Goal: Task Accomplishment & Management: Manage account settings

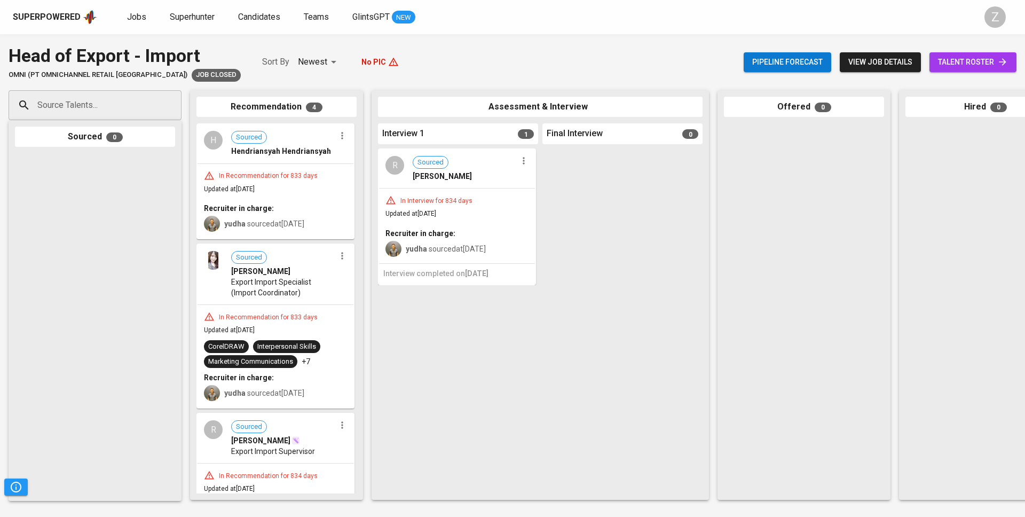
click at [141, 23] on div "Superpowered Jobs Superhunter Candidates Teams GlintsGPT NEW" at bounding box center [495, 17] width 965 height 16
click at [139, 22] on link "Jobs" at bounding box center [137, 17] width 21 height 13
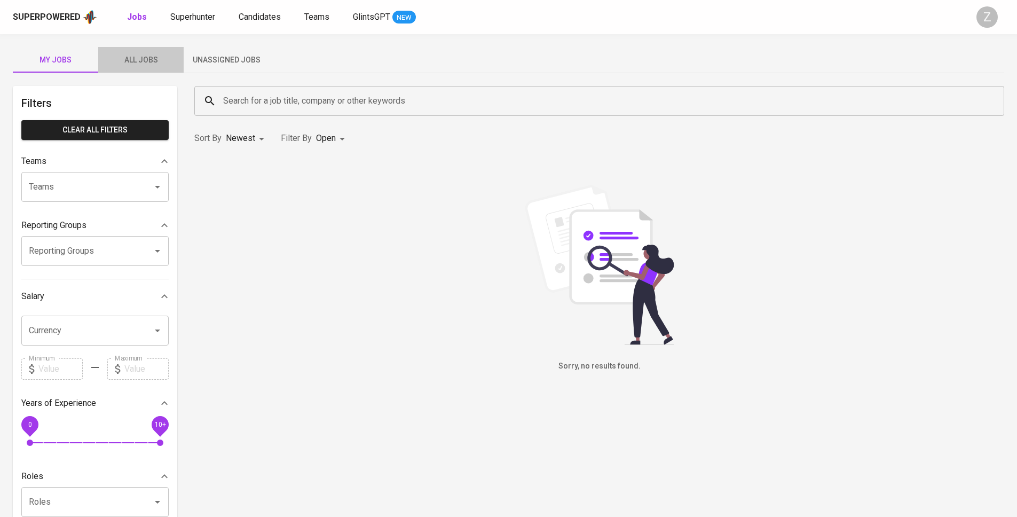
click at [143, 57] on span "All Jobs" at bounding box center [141, 59] width 73 height 13
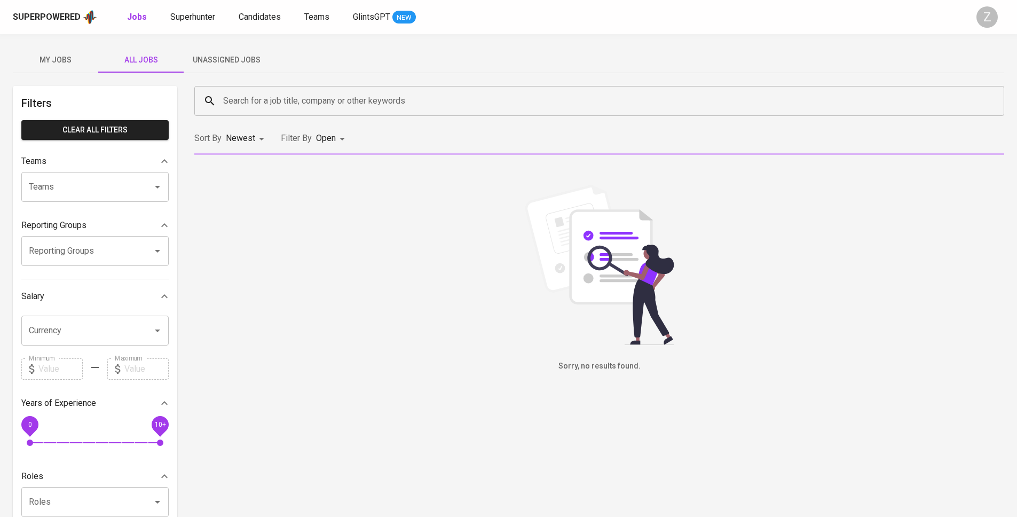
click at [212, 63] on span "Unassigned Jobs" at bounding box center [226, 59] width 73 height 13
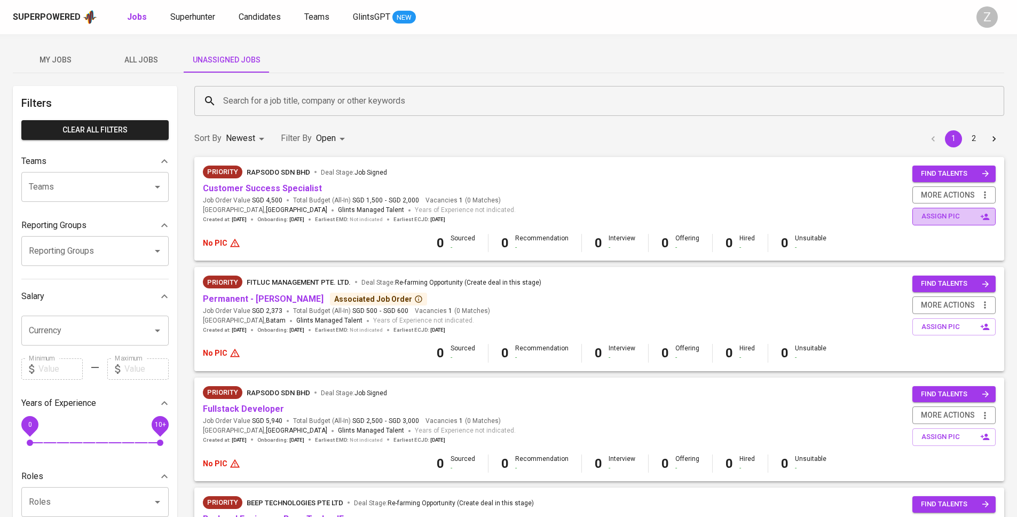
click at [948, 219] on span "assign pic" at bounding box center [954, 216] width 67 height 12
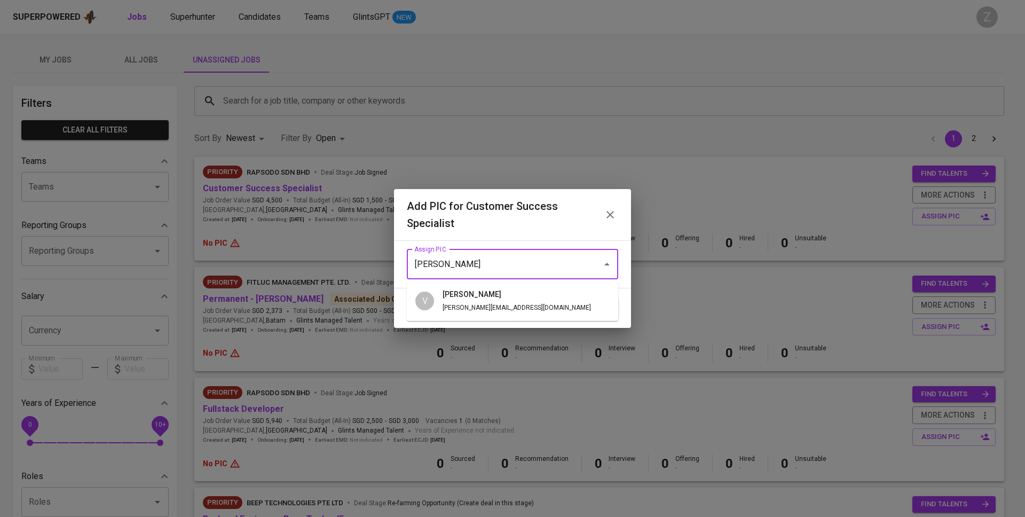
click at [460, 304] on span "vern@glints.com" at bounding box center [516, 307] width 148 height 7
type input "vern"
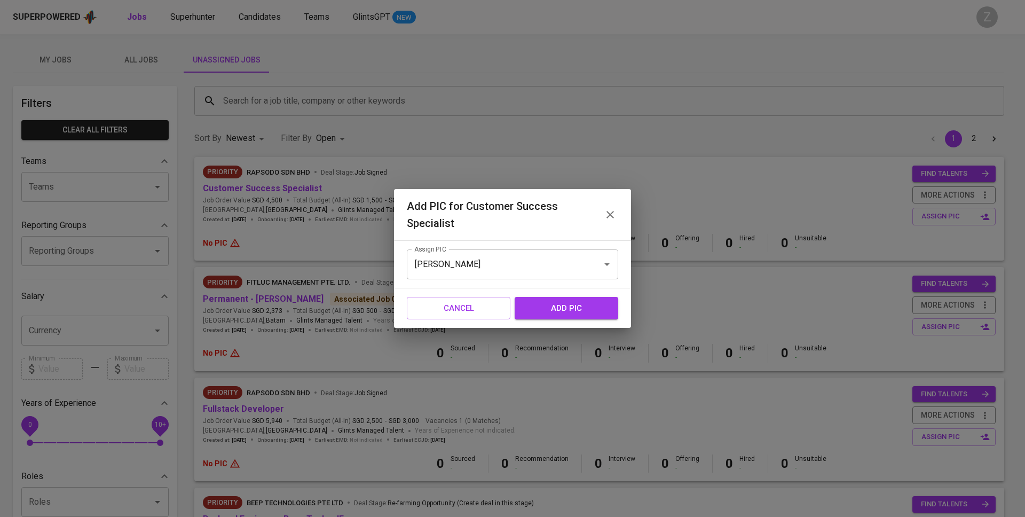
click at [557, 305] on span "add pic" at bounding box center [566, 308] width 80 height 14
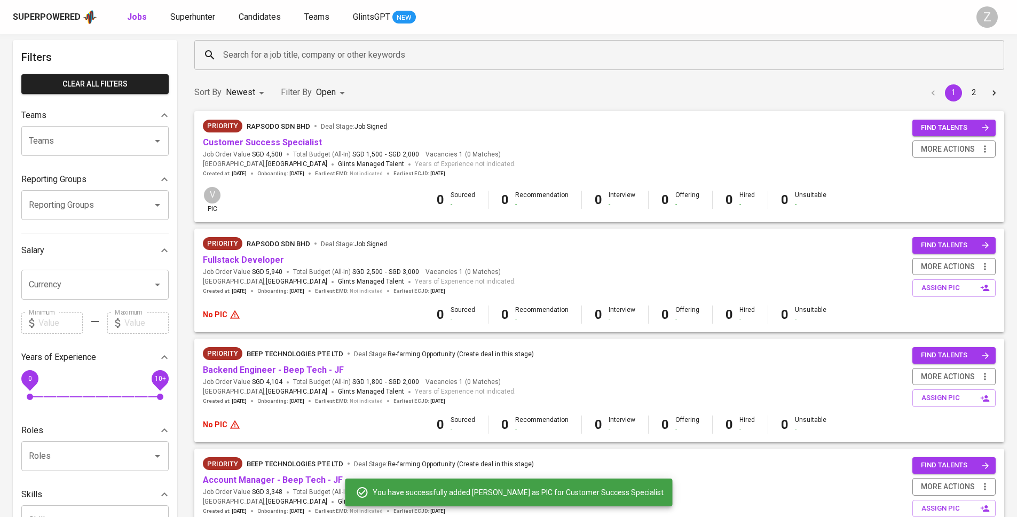
scroll to position [98, 0]
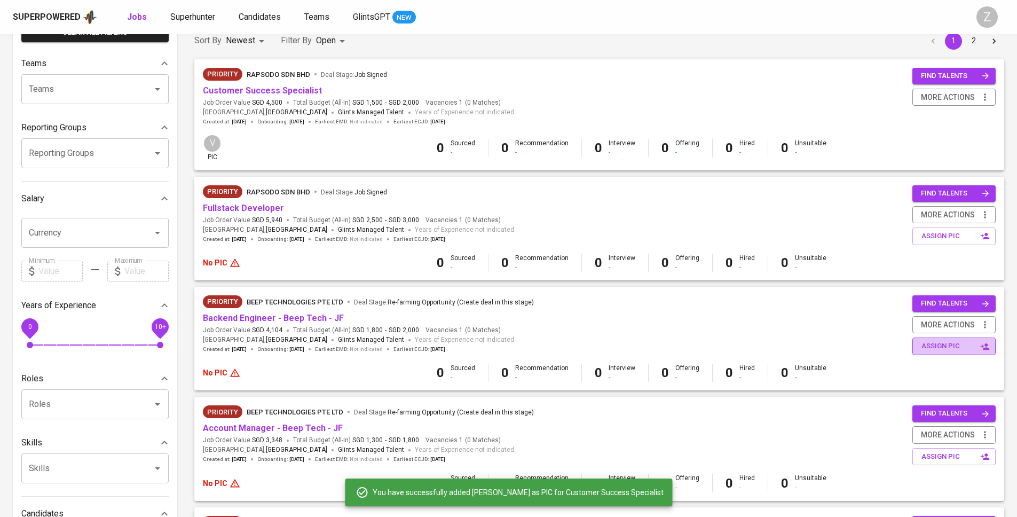
click at [954, 343] on span "assign pic" at bounding box center [954, 346] width 67 height 12
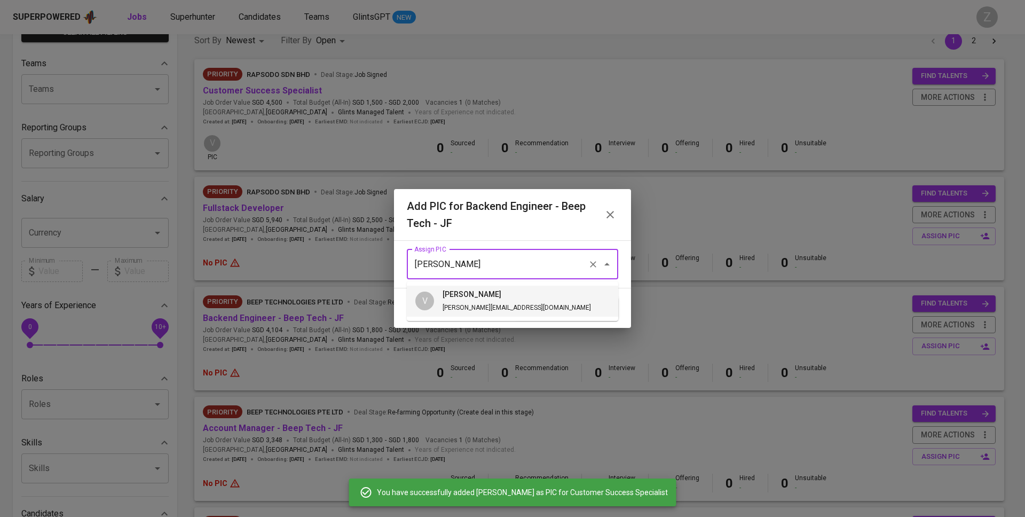
click at [531, 272] on input "vern" at bounding box center [497, 264] width 172 height 20
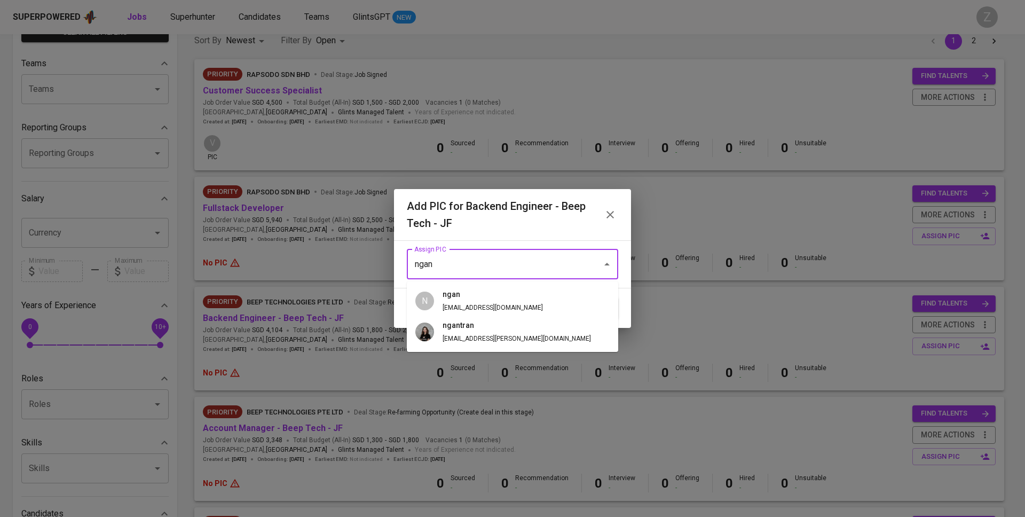
click at [470, 296] on h6 "ngan" at bounding box center [492, 295] width 100 height 12
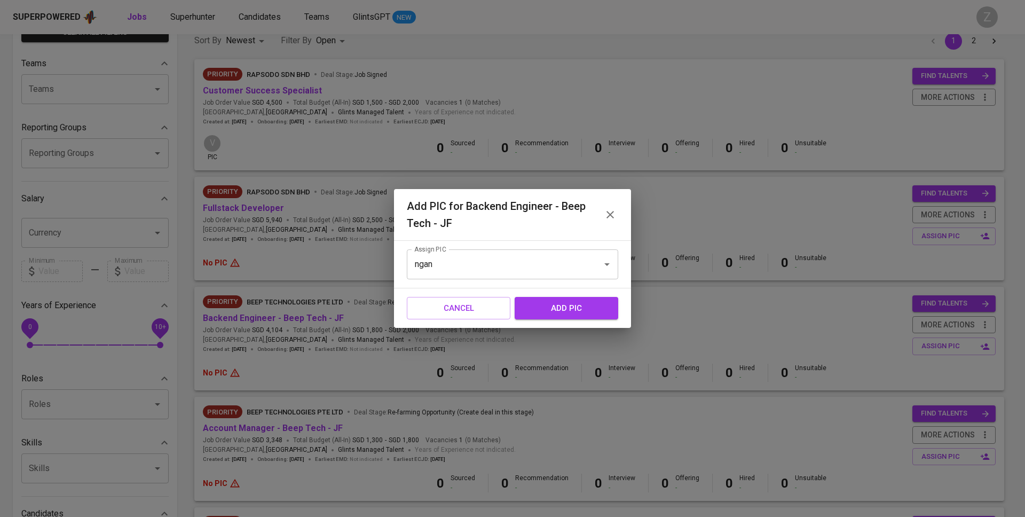
type input "ngan"
click at [553, 304] on span "add pic" at bounding box center [566, 308] width 80 height 14
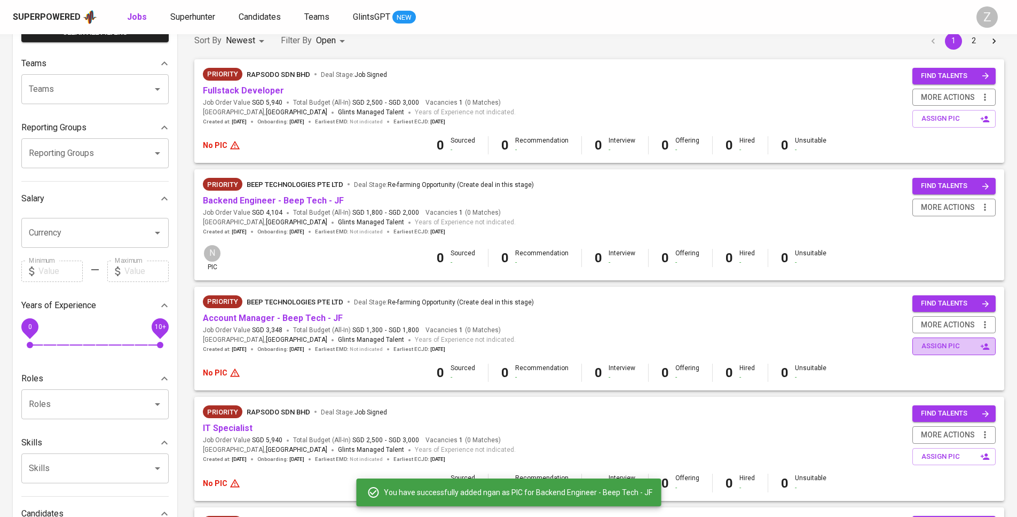
click at [941, 343] on span "assign pic" at bounding box center [954, 346] width 67 height 12
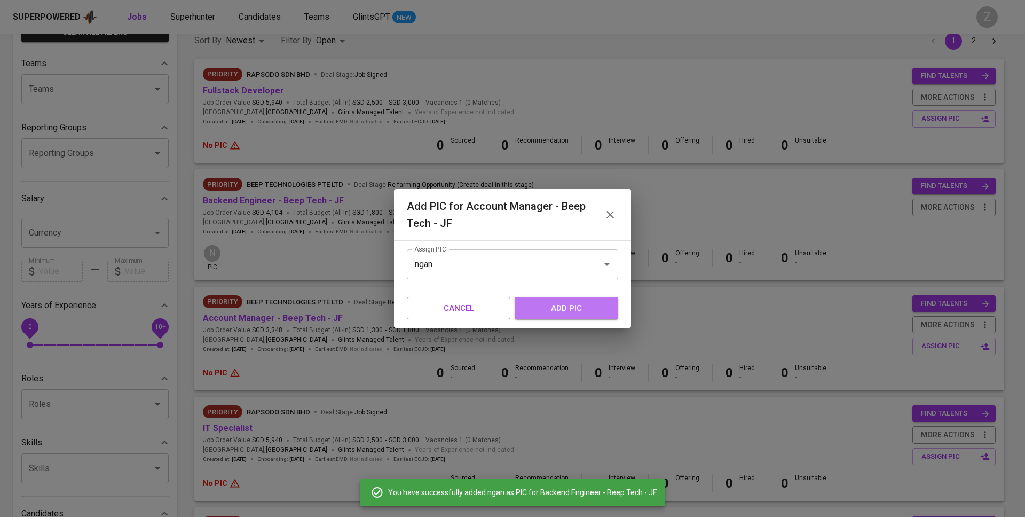
click at [553, 302] on span "add pic" at bounding box center [566, 308] width 80 height 14
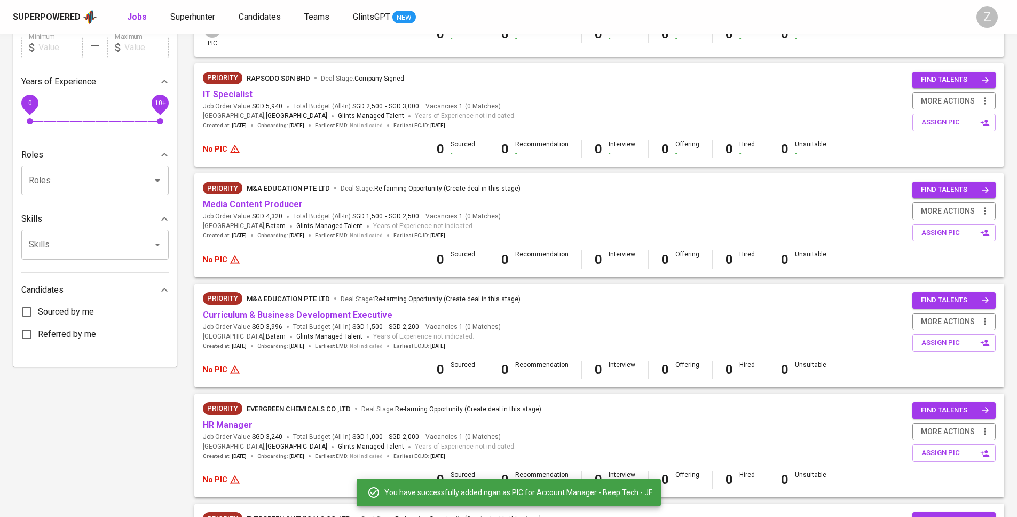
scroll to position [307, 0]
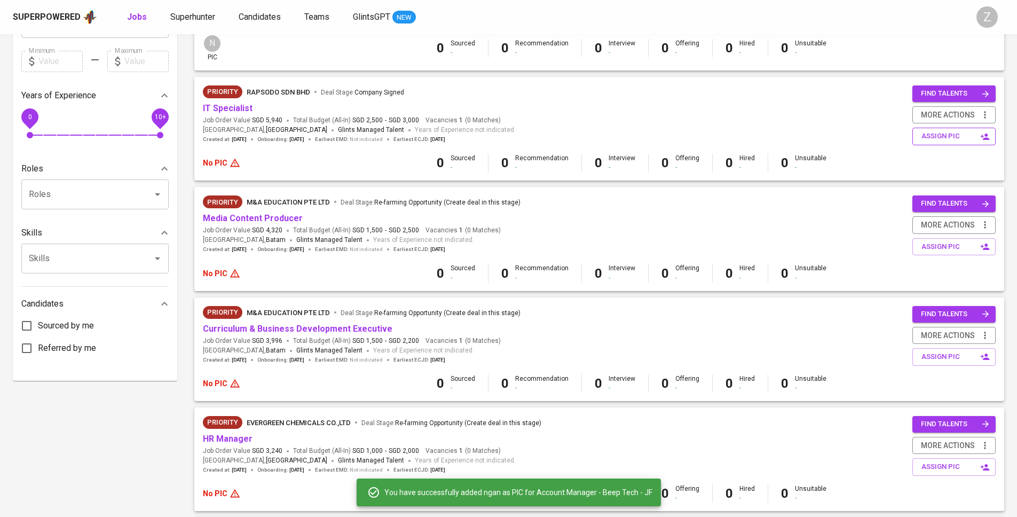
click at [940, 133] on span "assign pic" at bounding box center [954, 136] width 67 height 12
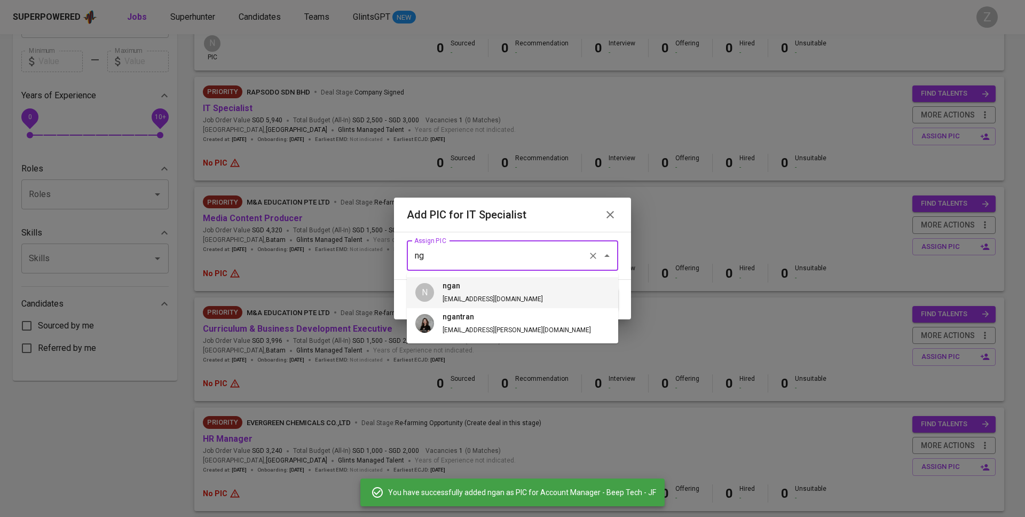
type input "n"
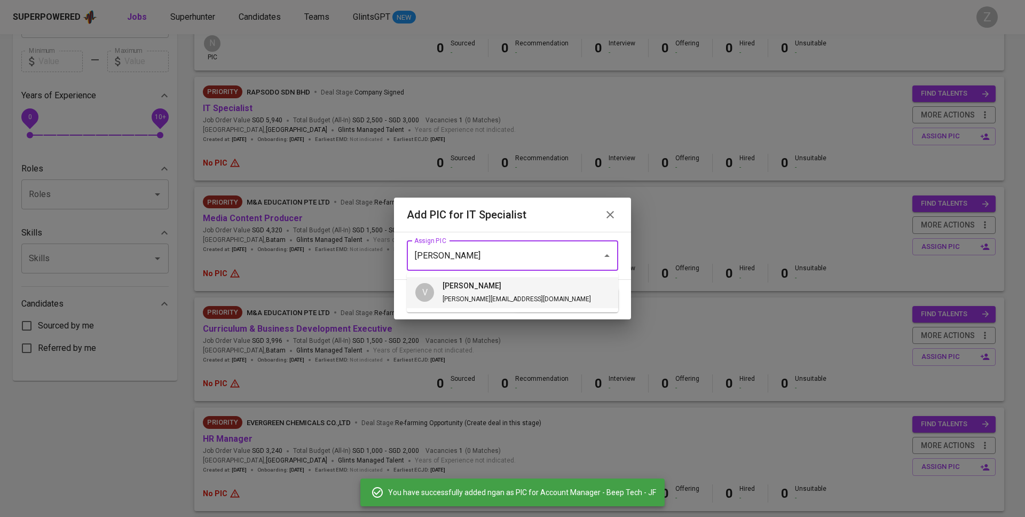
click at [454, 280] on h6 "vern" at bounding box center [516, 286] width 148 height 12
type input "vern"
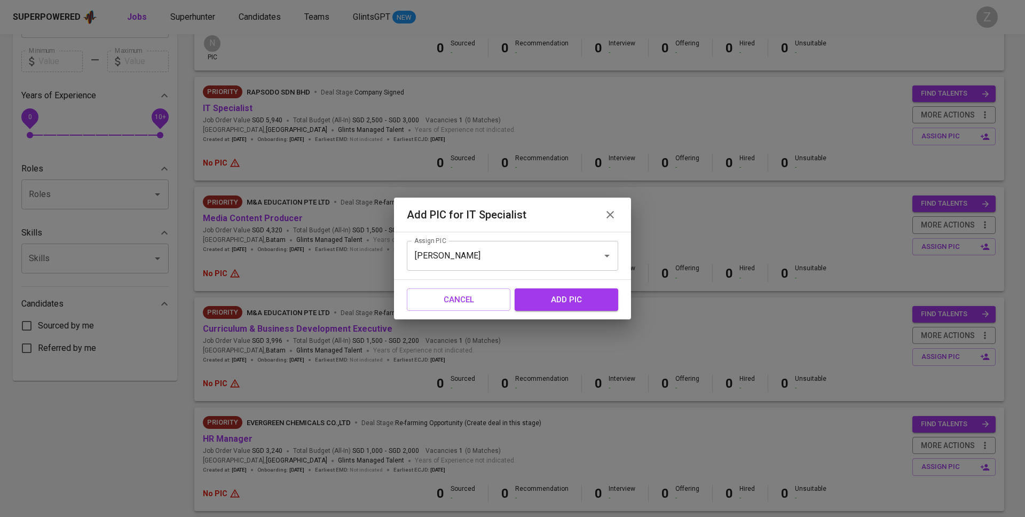
click at [559, 288] on button "add pic" at bounding box center [566, 299] width 104 height 22
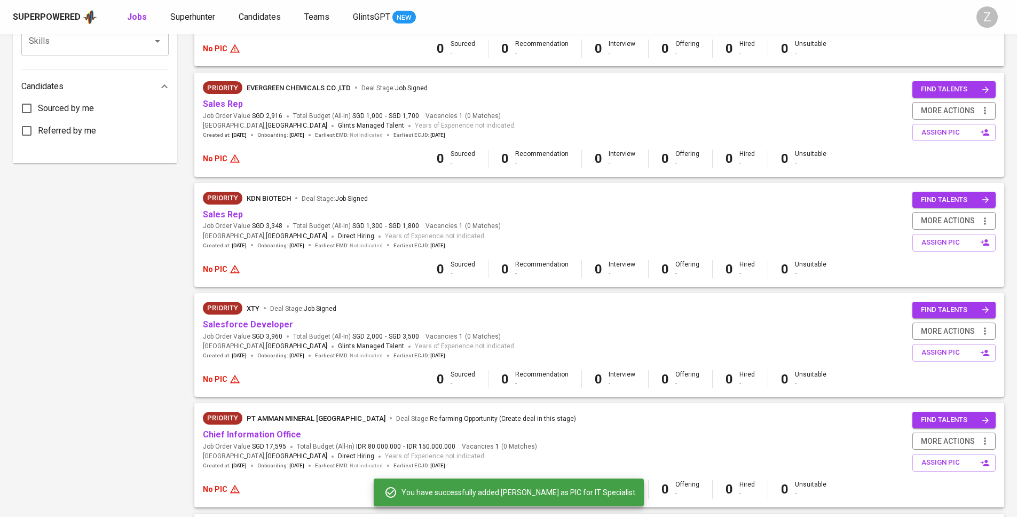
scroll to position [805, 0]
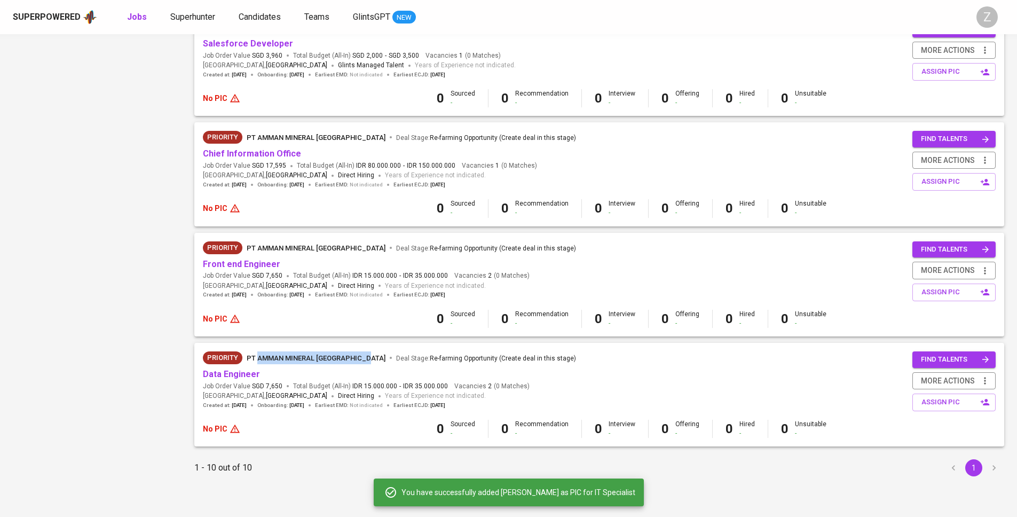
drag, startPoint x: 372, startPoint y: 357, endPoint x: 258, endPoint y: 359, distance: 114.2
click at [258, 359] on div "PT Amman Mineral Nusa Tenggara Deal Stage : Re-farming Opportunity (Create deal…" at bounding box center [411, 357] width 329 height 13
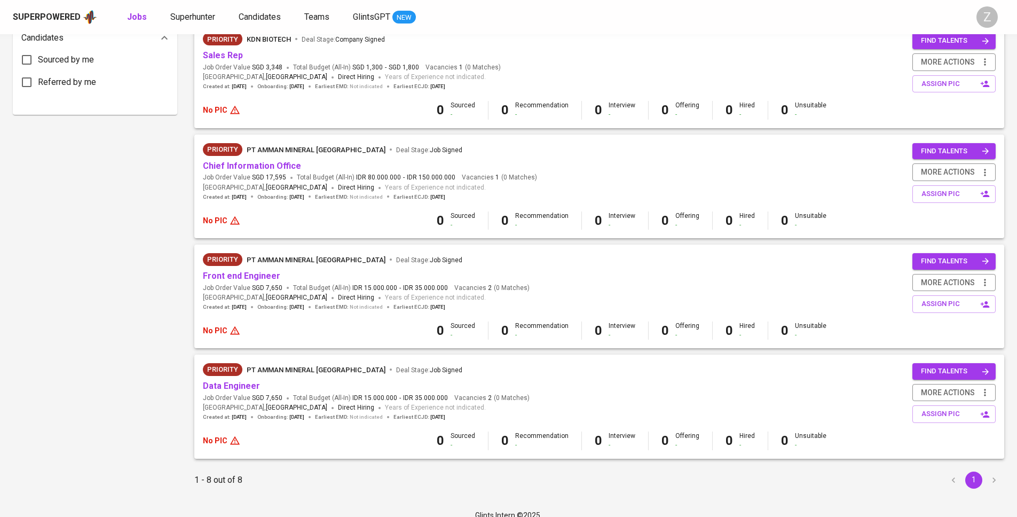
scroll to position [585, 0]
